Goal: Go to known website: Access a specific website the user already knows

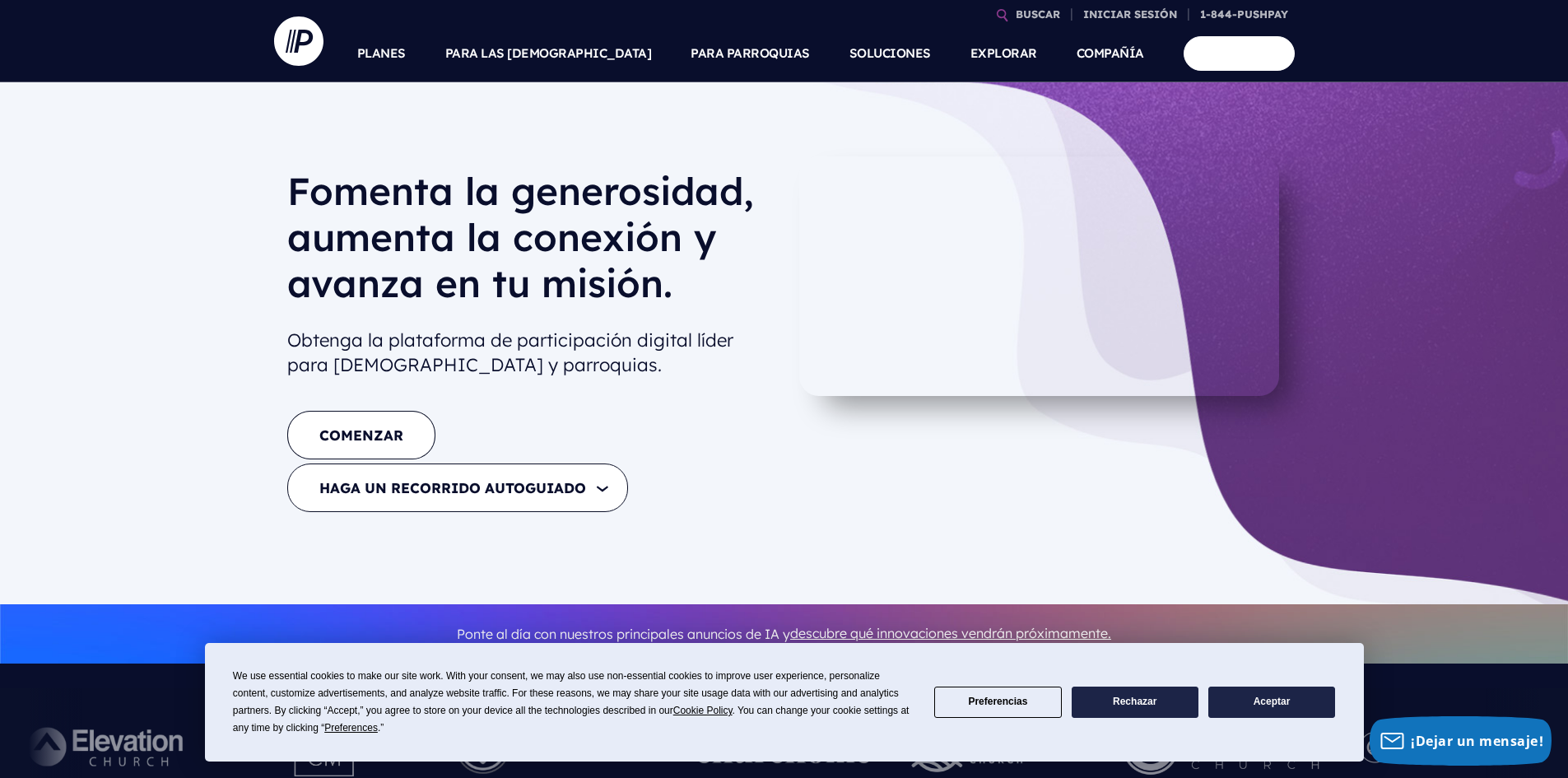
click at [382, 436] on font "COMENZAR" at bounding box center [361, 435] width 84 height 17
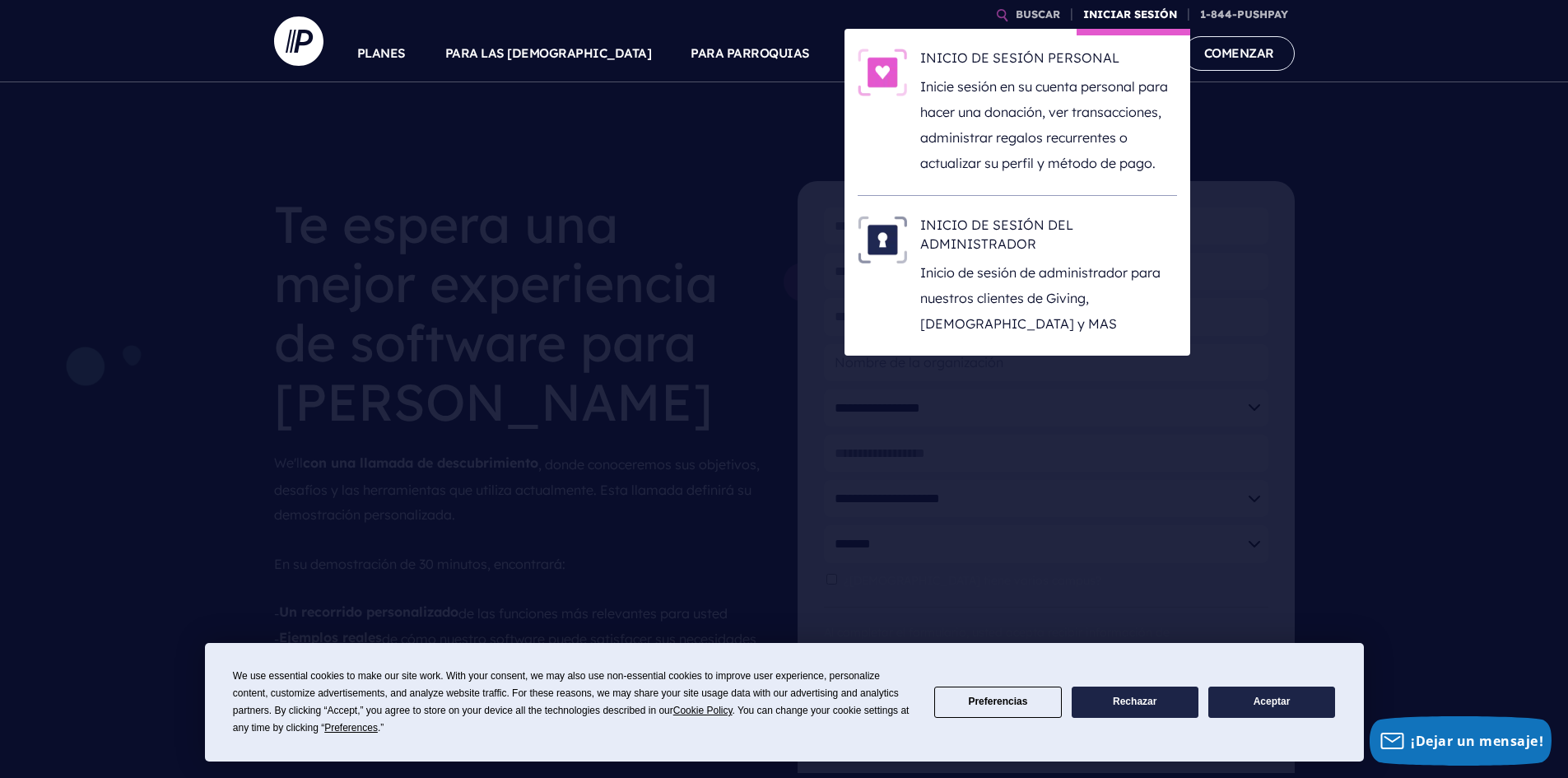
click at [1140, 11] on font "INICIAR SESIÓN" at bounding box center [1130, 13] width 94 height 13
click at [1076, 56] on font "INICIO DE SESIÓN PERSONAL" at bounding box center [1020, 58] width 199 height 17
